Goal: Check status: Check status

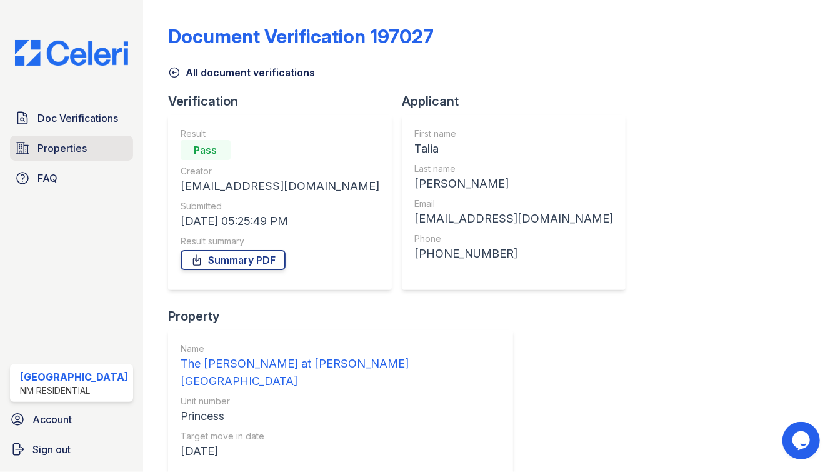
click at [68, 151] on span "Properties" at bounding box center [61, 148] width 49 height 15
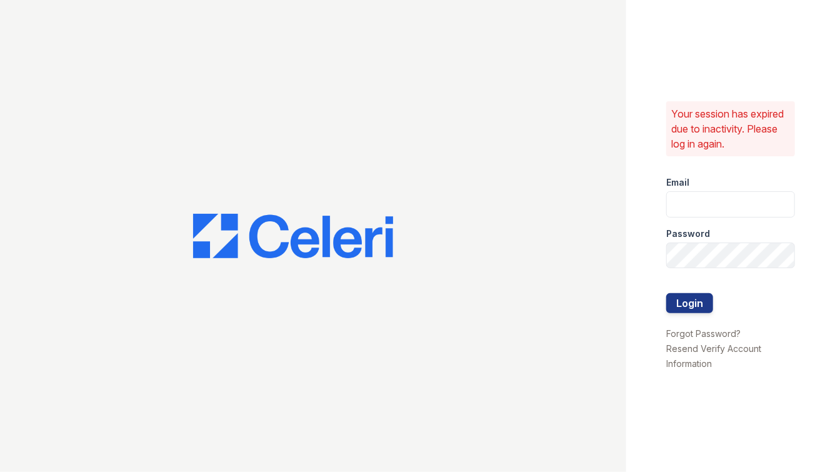
type input "maitlandwest@nmresidential.com"
click at [685, 308] on button "Login" at bounding box center [689, 303] width 47 height 20
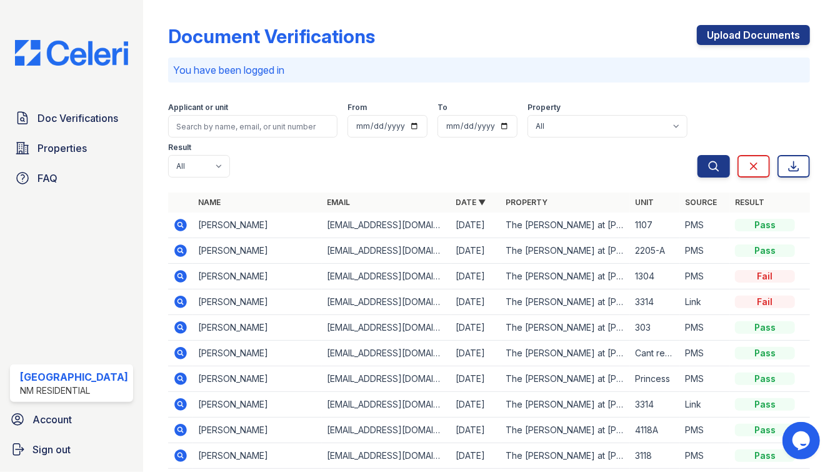
click at [175, 296] on icon at bounding box center [180, 302] width 12 height 12
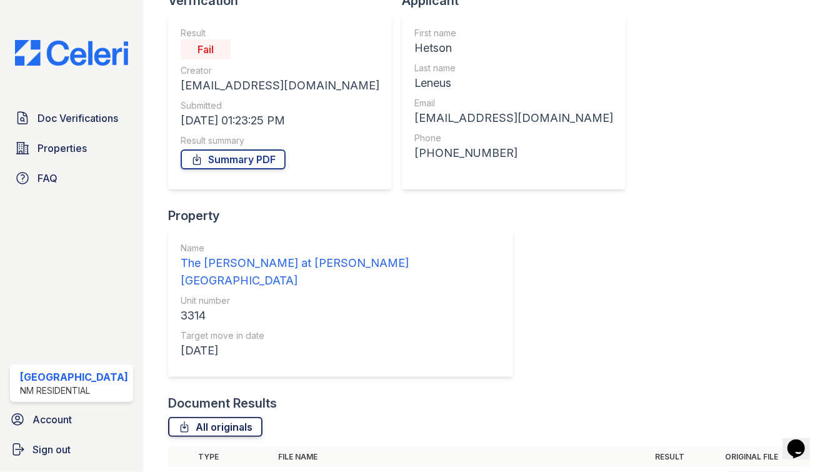
scroll to position [176, 0]
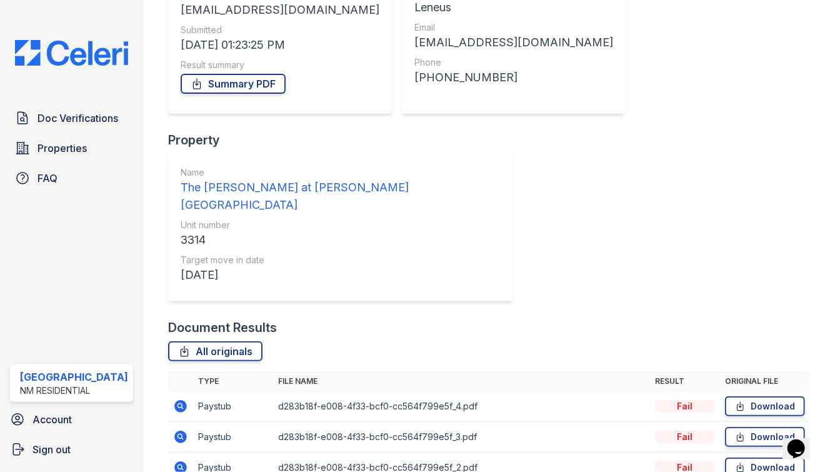
click at [178, 404] on icon at bounding box center [179, 405] width 3 height 3
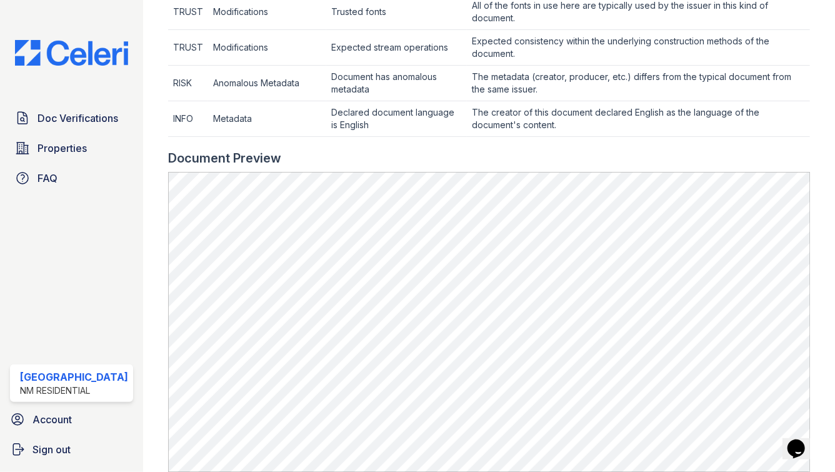
scroll to position [707, 0]
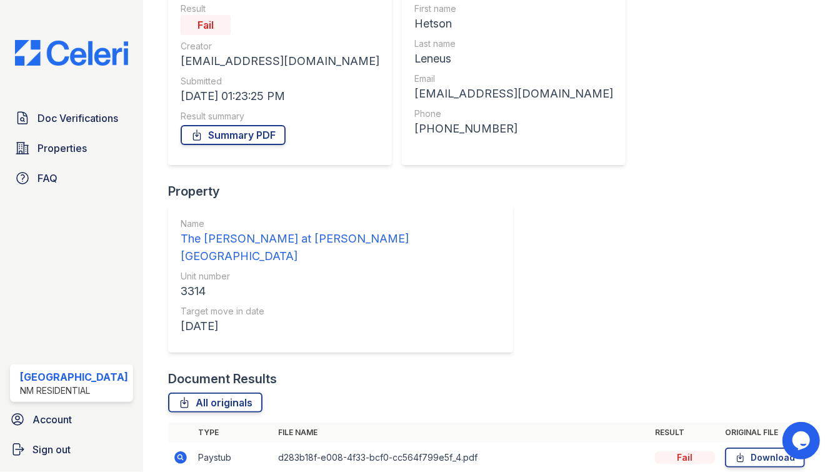
scroll to position [176, 0]
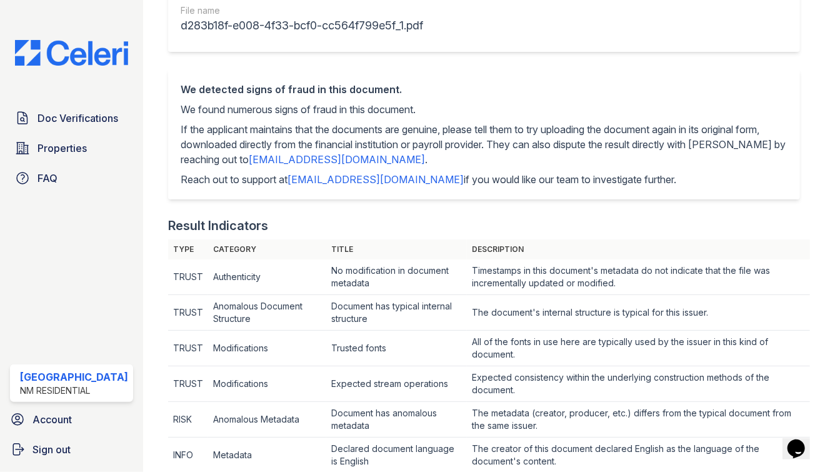
scroll to position [423, 0]
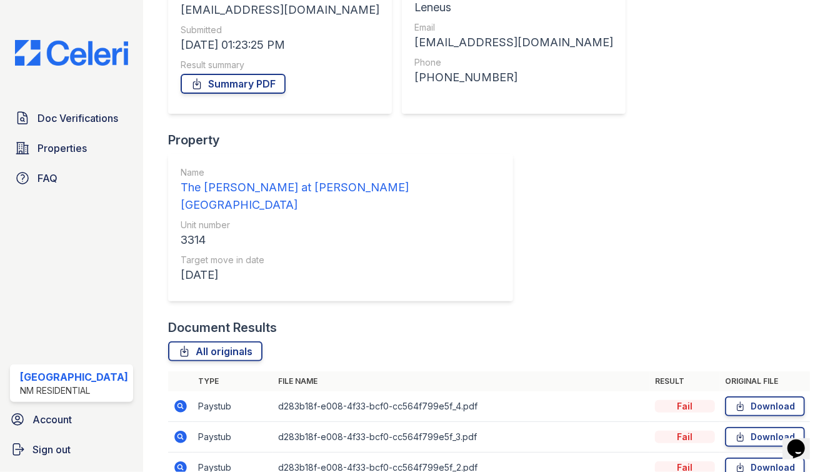
scroll to position [176, 0]
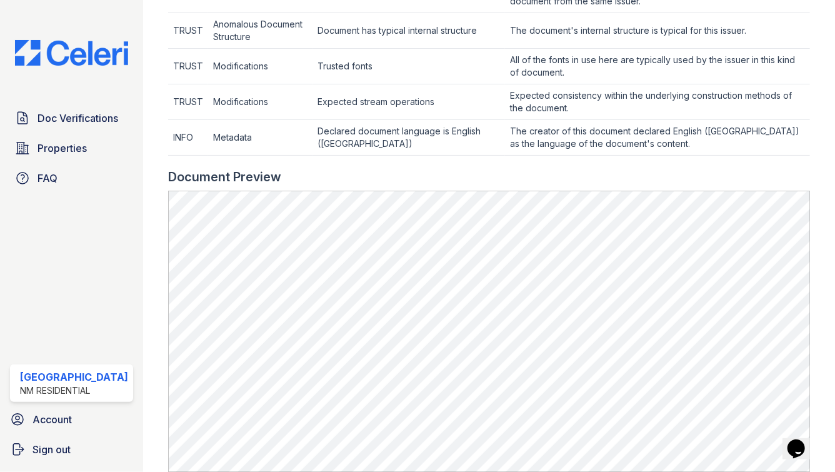
scroll to position [735, 0]
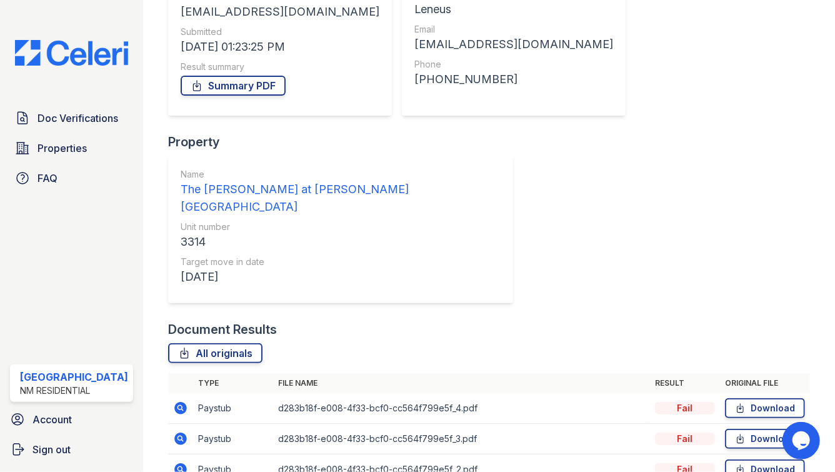
scroll to position [176, 0]
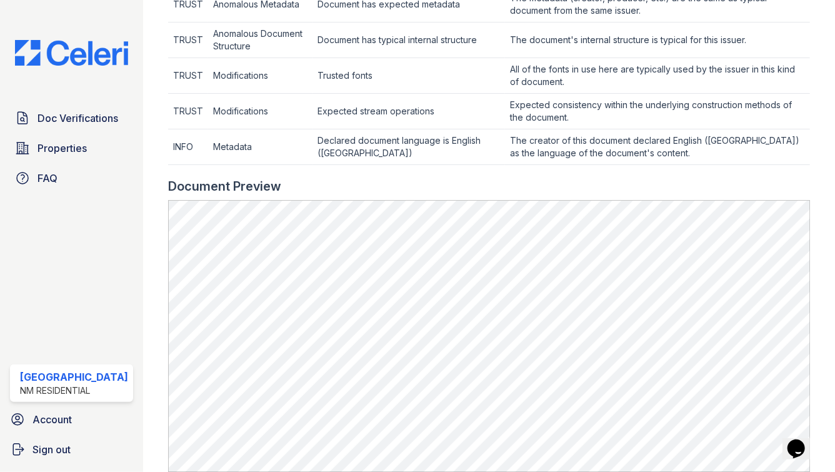
scroll to position [730, 0]
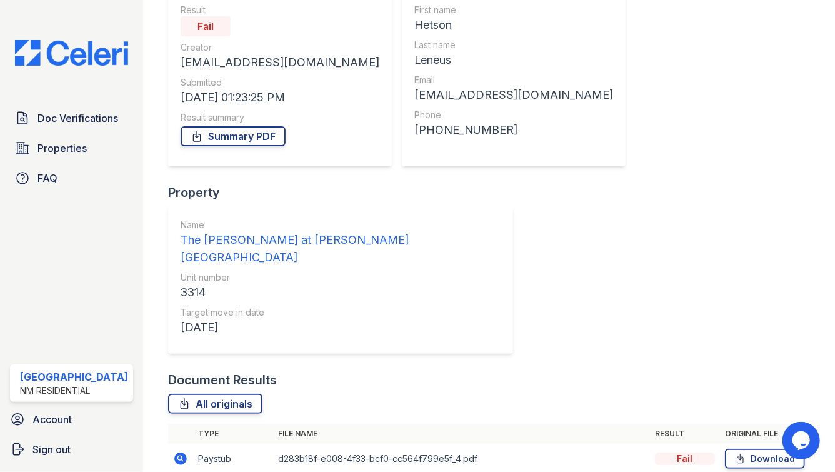
scroll to position [176, 0]
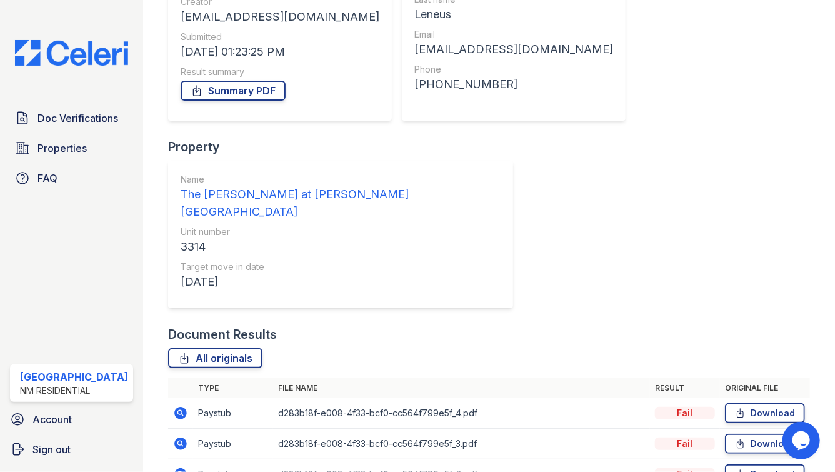
scroll to position [176, 0]
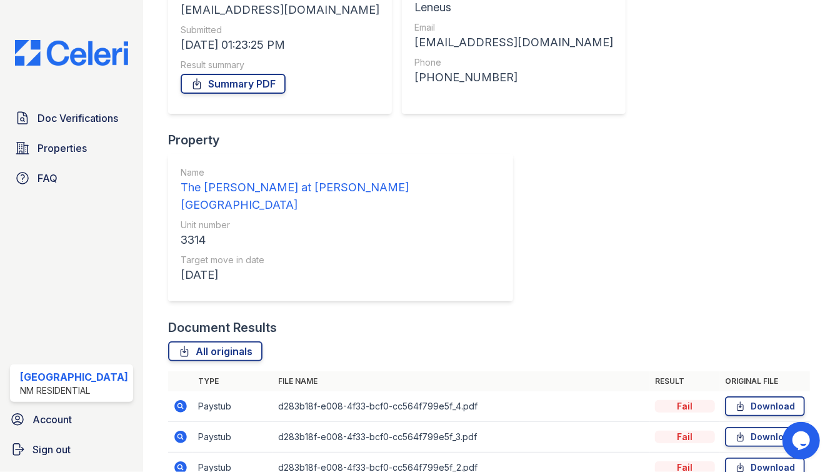
click at [179, 399] on icon at bounding box center [180, 406] width 15 height 15
